Goal: Information Seeking & Learning: Learn about a topic

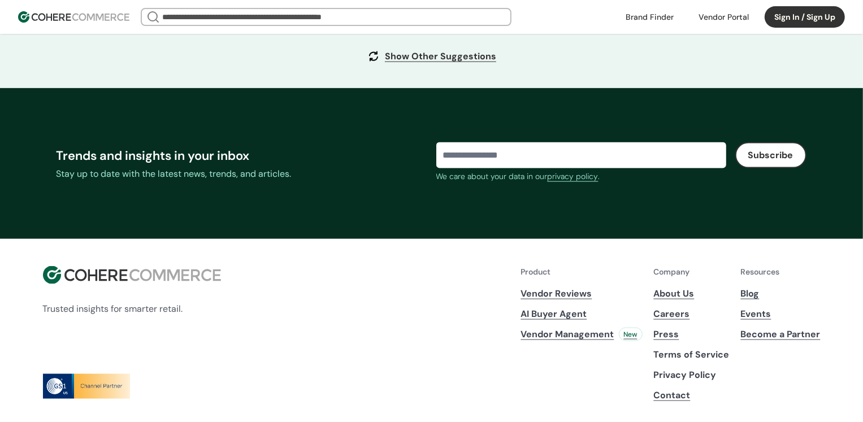
scroll to position [4380, 0]
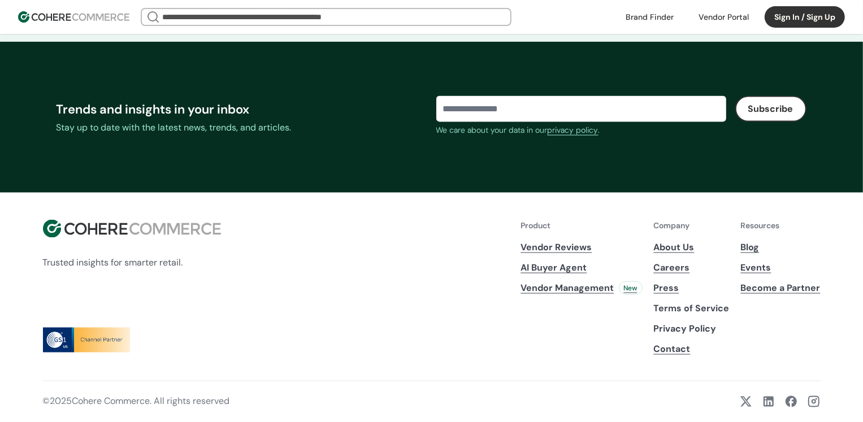
click at [757, 248] on link "Blog" at bounding box center [781, 248] width 80 height 14
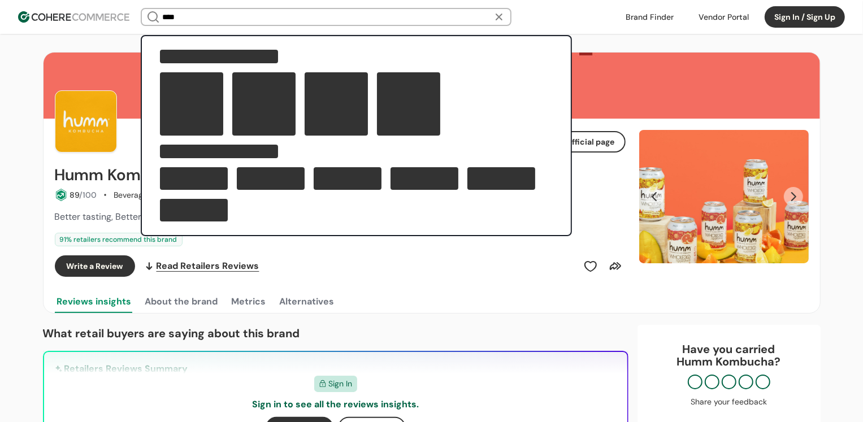
type input "****"
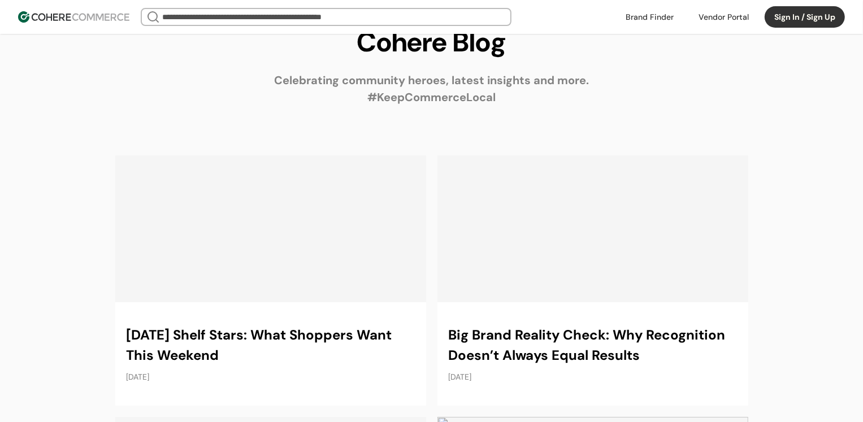
scroll to position [48, 0]
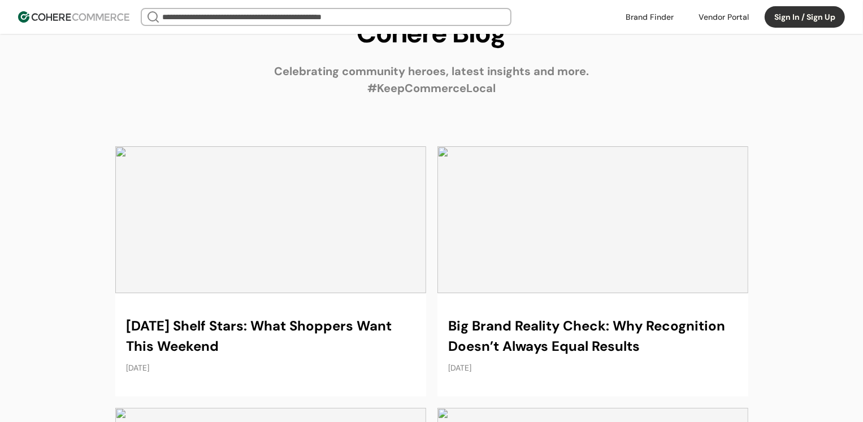
click at [273, 245] on link at bounding box center [270, 271] width 311 height 250
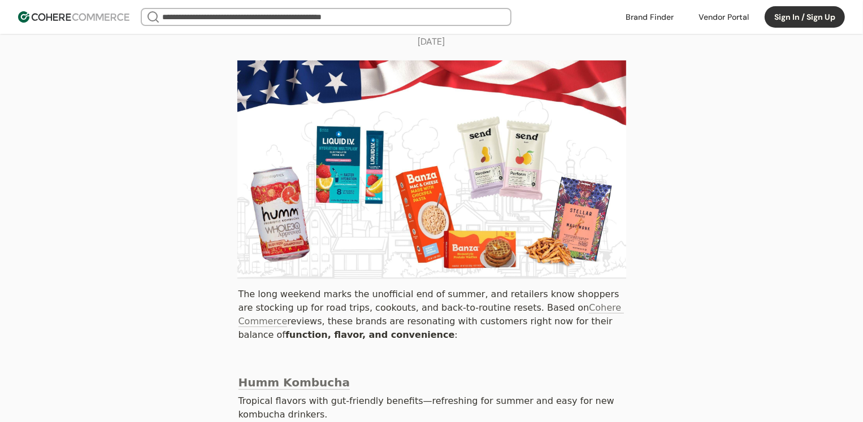
scroll to position [158, 0]
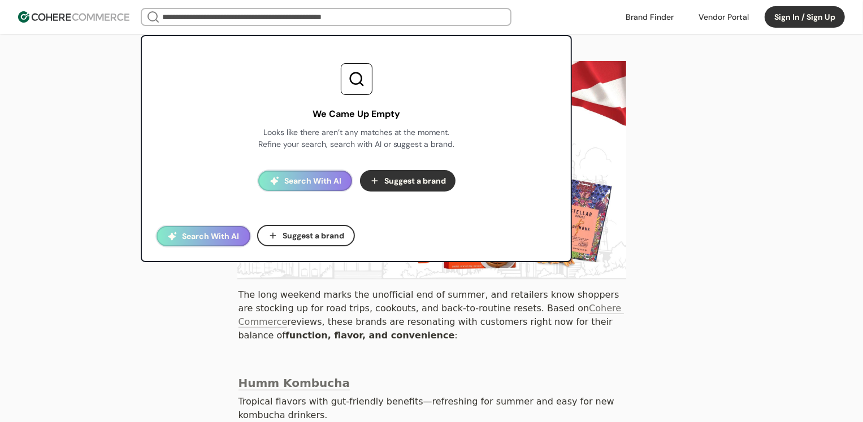
click at [244, 14] on input "search" at bounding box center [326, 17] width 332 height 16
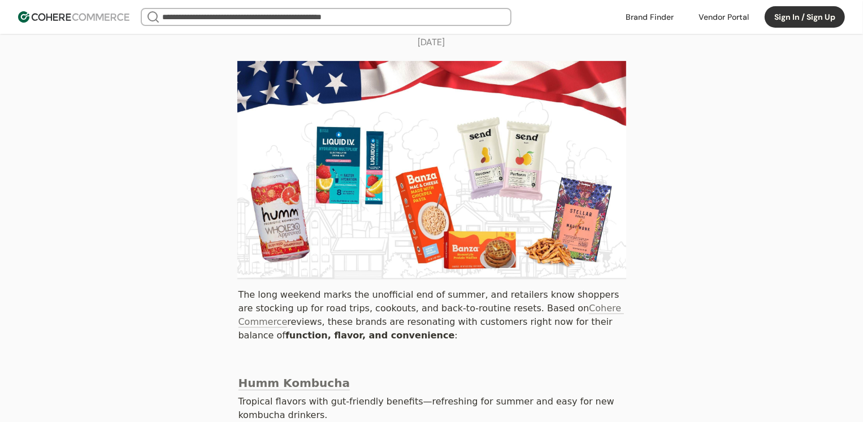
scroll to position [0, 0]
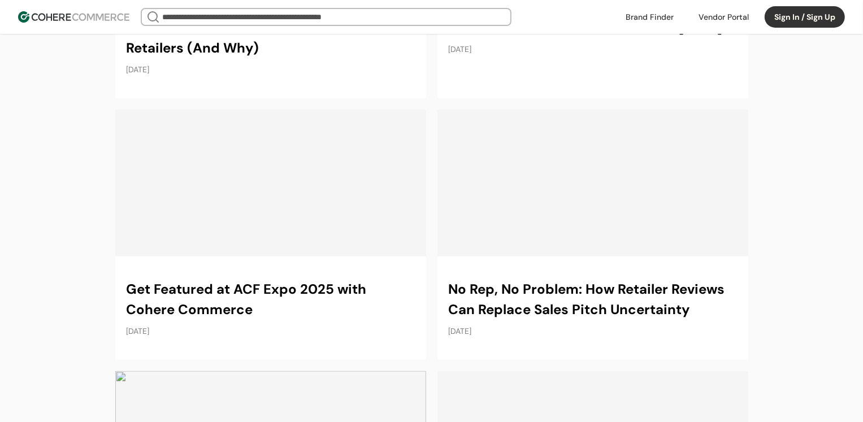
scroll to position [868, 0]
click at [553, 241] on link at bounding box center [592, 236] width 311 height 250
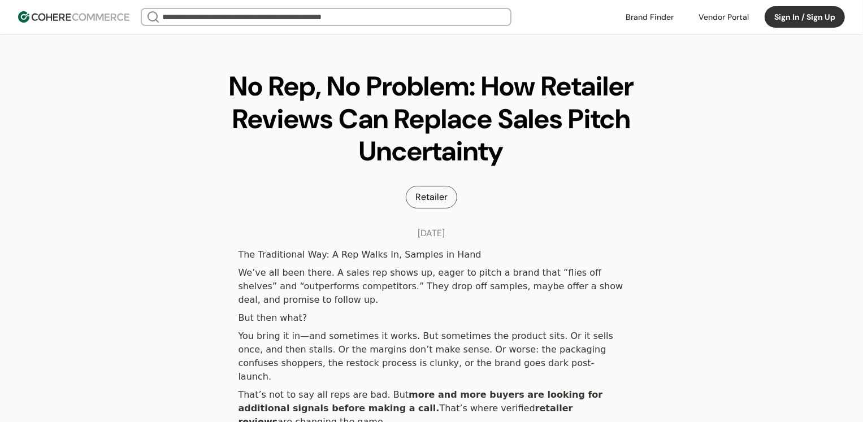
click at [660, 14] on link at bounding box center [650, 16] width 62 height 17
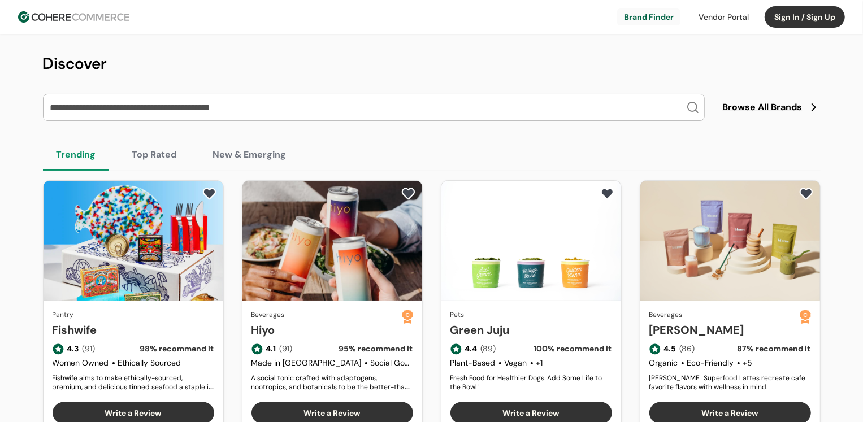
click at [103, 21] on img at bounding box center [73, 16] width 111 height 11
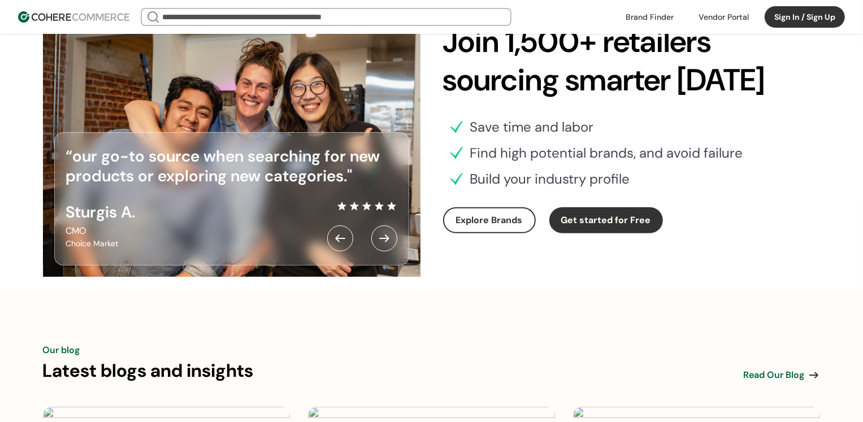
scroll to position [3378, 0]
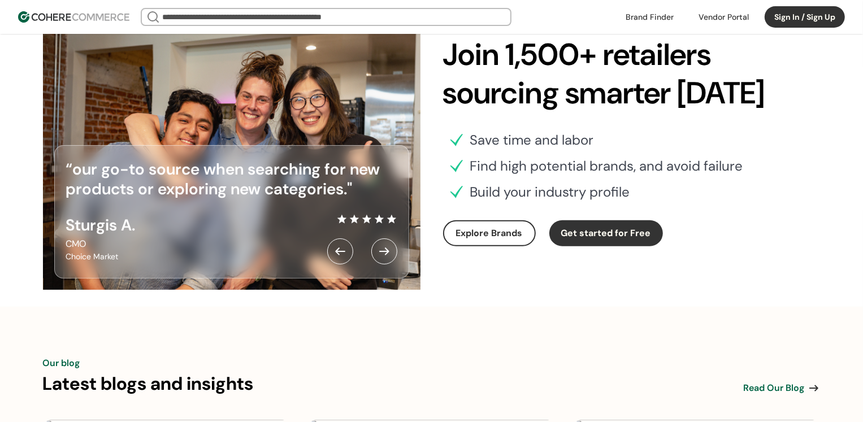
click at [385, 264] on div at bounding box center [384, 251] width 26 height 26
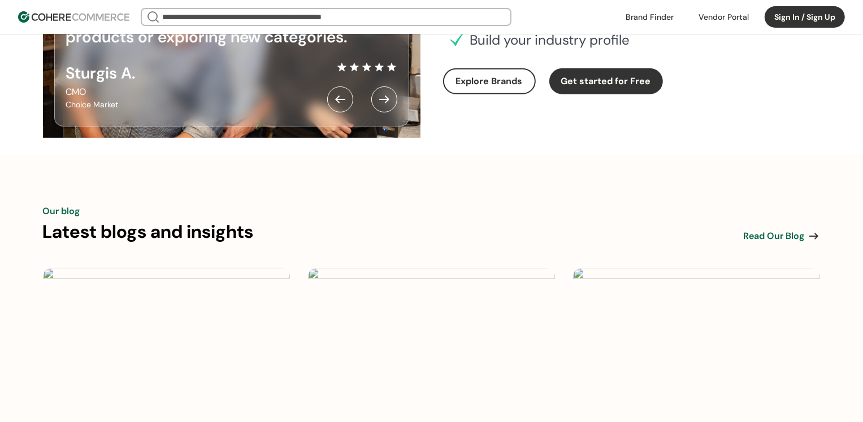
scroll to position [3438, 0]
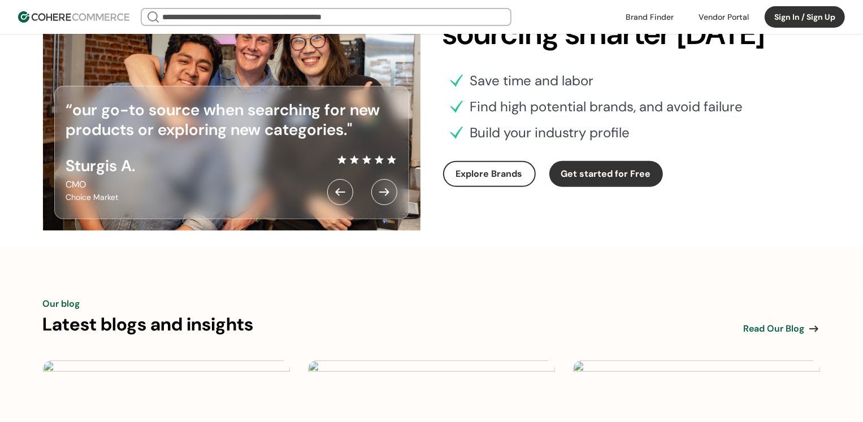
click at [769, 336] on span "Read Our Blog" at bounding box center [773, 329] width 61 height 14
